Goal: Task Accomplishment & Management: Manage account settings

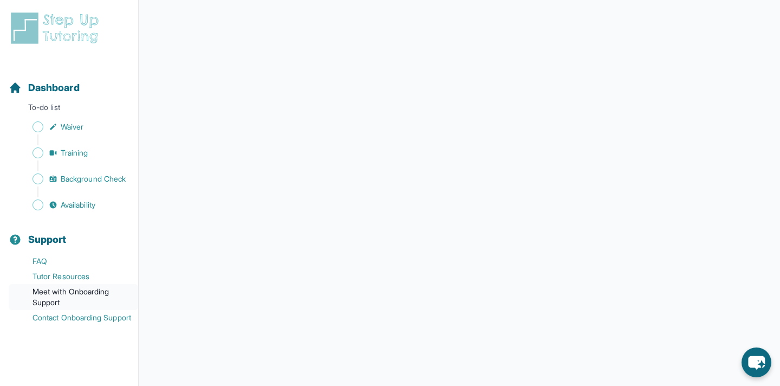
scroll to position [191, 0]
click at [79, 362] on p "[PERSON_NAME][EMAIL_ADDRESS][DOMAIN_NAME]" at bounding box center [78, 364] width 102 height 26
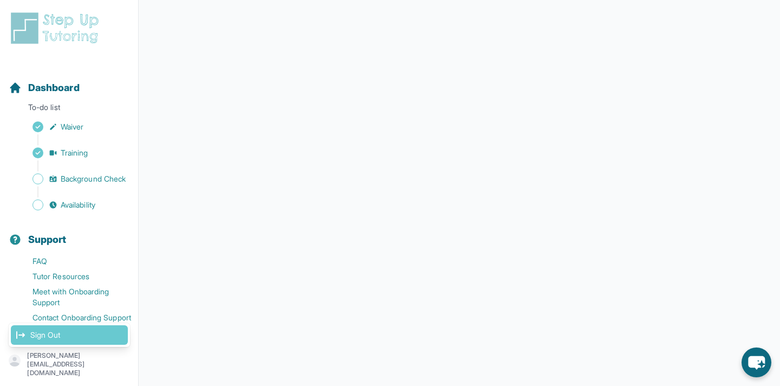
click at [75, 337] on link "Sign Out" at bounding box center [69, 335] width 117 height 20
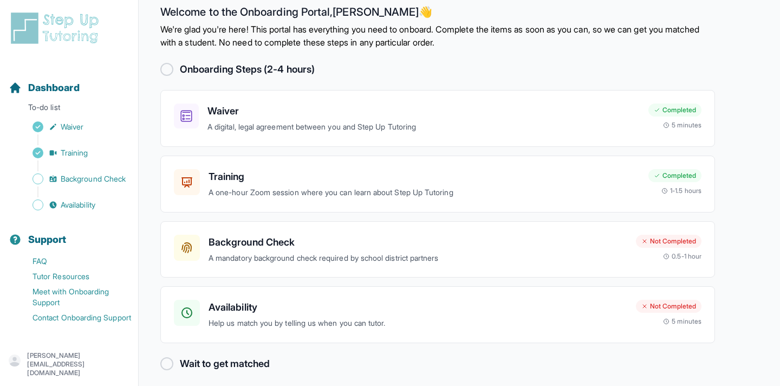
scroll to position [23, 0]
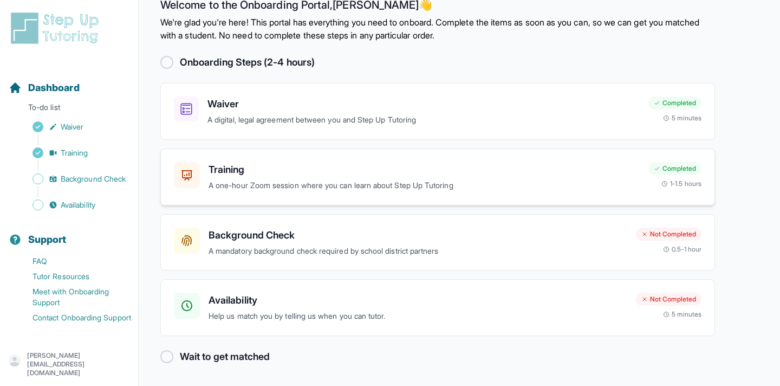
click at [343, 188] on p "A one-hour Zoom session where you can learn about Step Up Tutoring" at bounding box center [424, 185] width 431 height 12
